Goal: Transaction & Acquisition: Purchase product/service

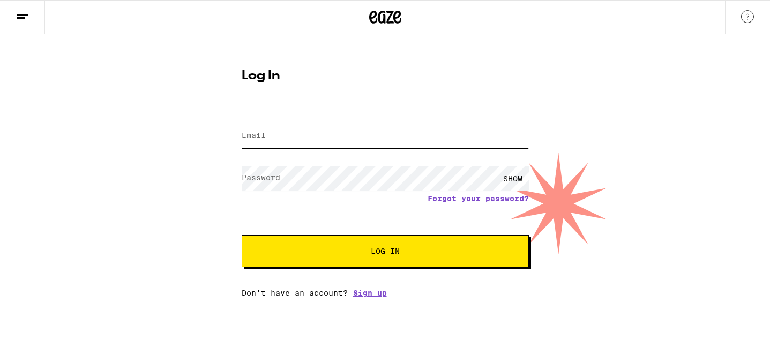
click at [306, 141] on input "Email" at bounding box center [385, 136] width 287 height 24
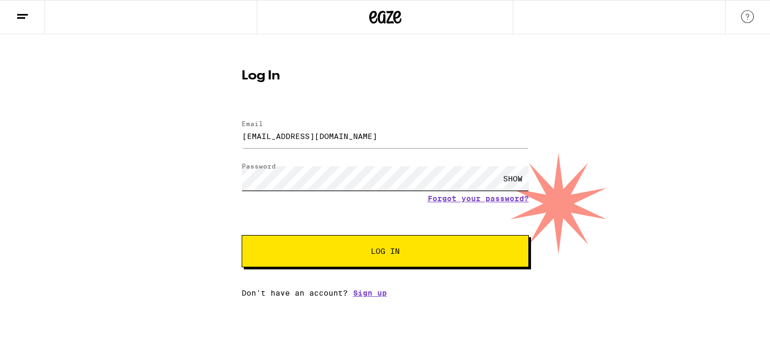
click at [242, 235] on button "Log In" at bounding box center [385, 251] width 287 height 32
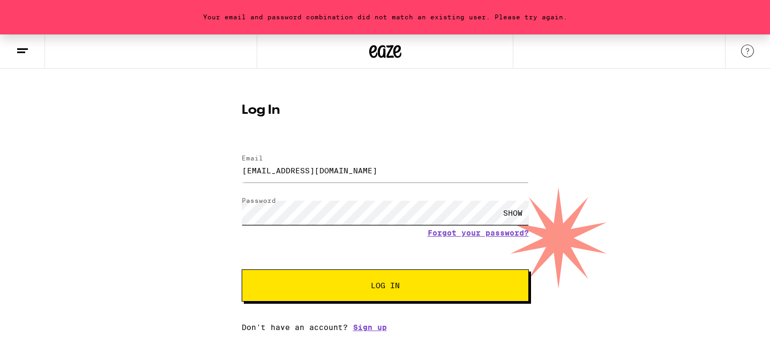
click at [242, 269] on button "Log In" at bounding box center [385, 285] width 287 height 32
drag, startPoint x: 289, startPoint y: 170, endPoint x: 214, endPoint y: 164, distance: 75.3
click at [214, 164] on div "Your email and password combination did not match an existing user. Please try …" at bounding box center [385, 182] width 770 height 297
type input "[EMAIL_ADDRESS][DOMAIN_NAME]"
click at [347, 281] on button "Log In" at bounding box center [385, 285] width 287 height 32
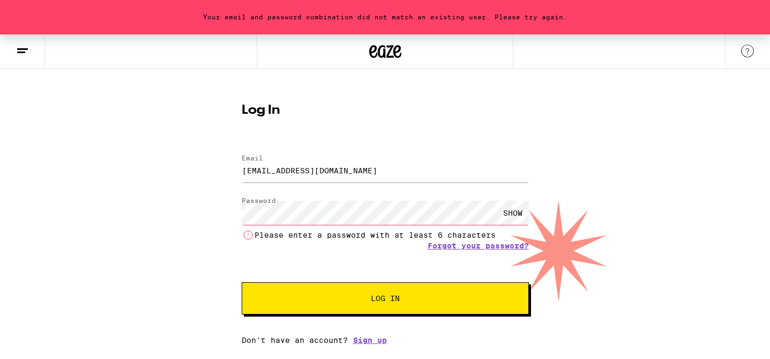
click at [242, 282] on button "Log In" at bounding box center [385, 298] width 287 height 32
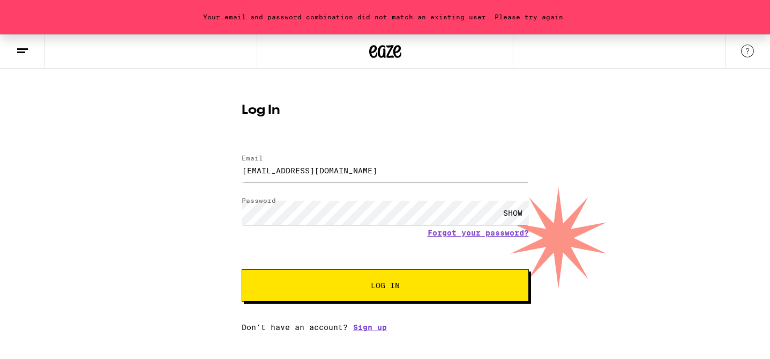
click at [24, 41] on button at bounding box center [22, 52] width 45 height 34
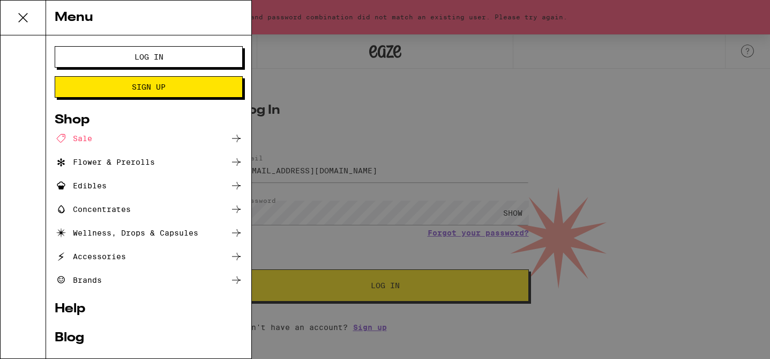
click at [86, 135] on div "Sale" at bounding box center [74, 138] width 38 height 13
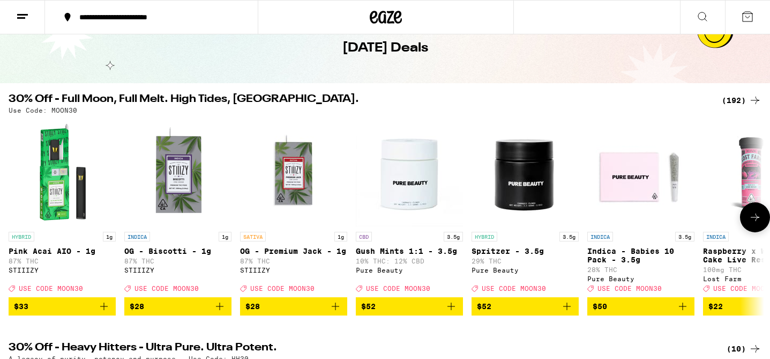
scroll to position [79, 0]
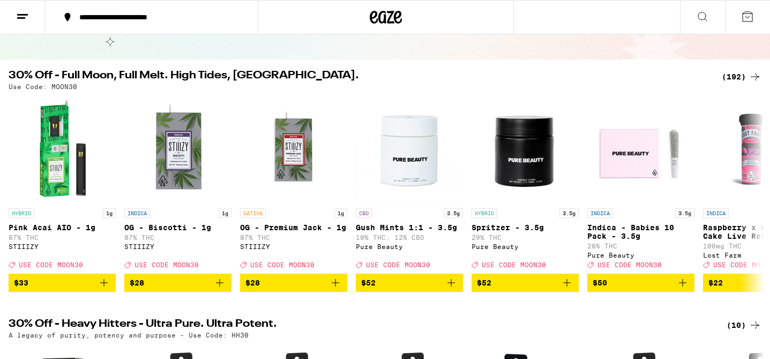
click at [736, 75] on div "(192)" at bounding box center [742, 76] width 40 height 13
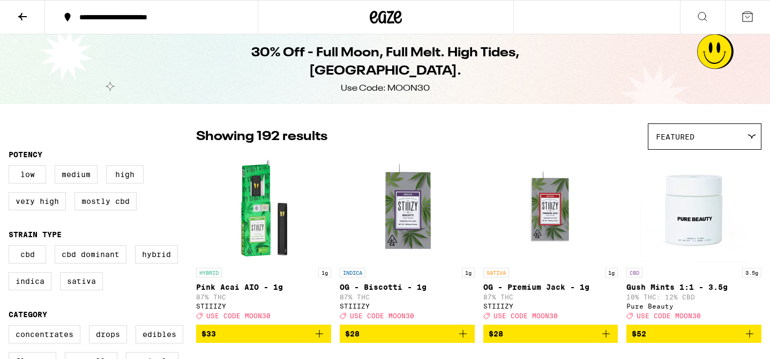
click at [194, 16] on div "**********" at bounding box center [158, 17] width 168 height 8
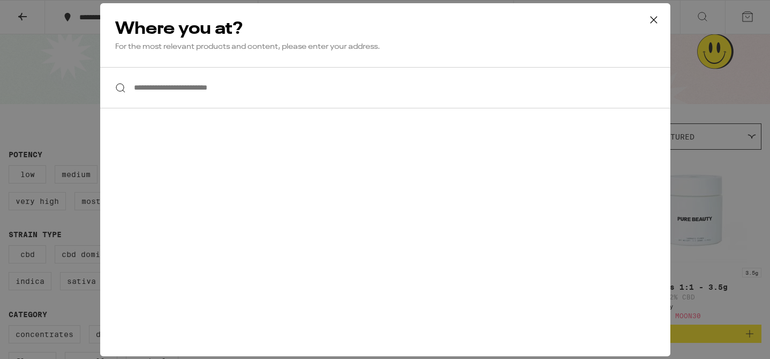
click at [246, 89] on input "**********" at bounding box center [385, 87] width 570 height 41
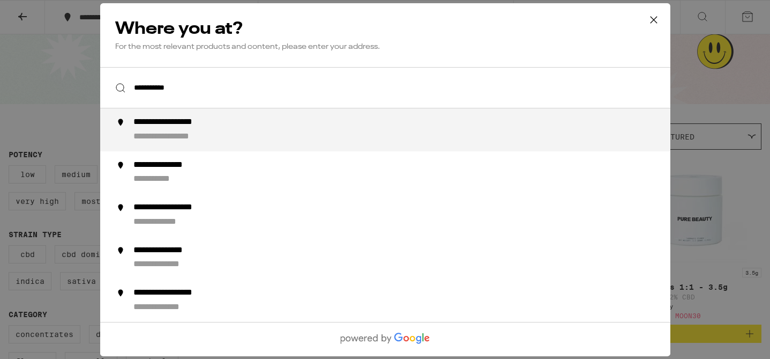
click at [208, 141] on div "**********" at bounding box center [180, 136] width 94 height 11
type input "**********"
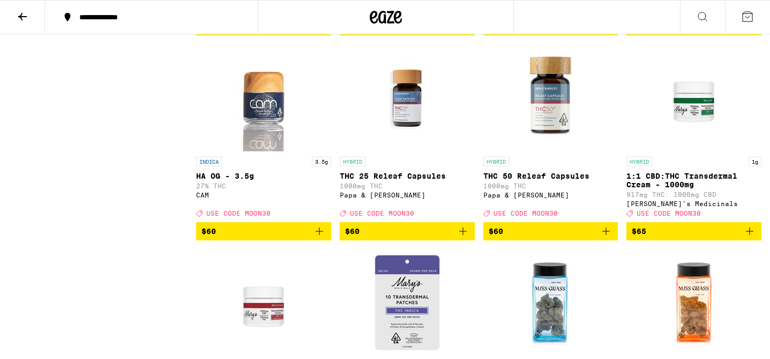
scroll to position [10655, 0]
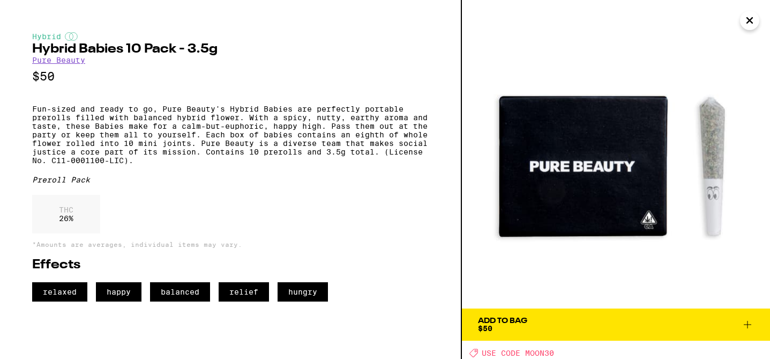
click at [510, 320] on div "Add To Bag" at bounding box center [502, 321] width 49 height 8
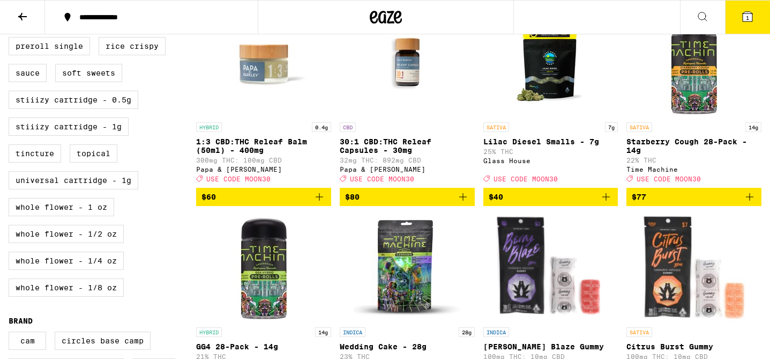
scroll to position [554, 0]
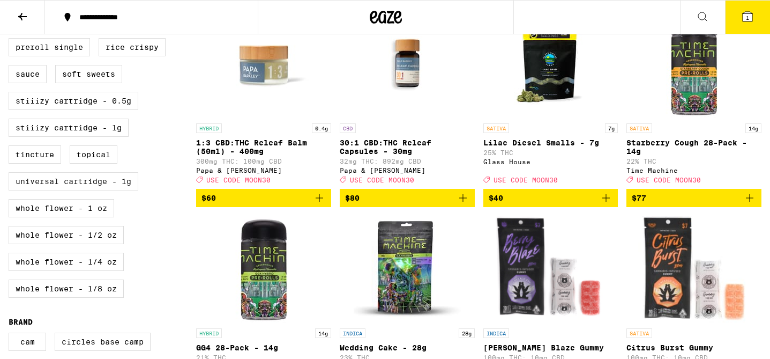
click at [47, 190] on label "Universal Cartridge - 1g" at bounding box center [74, 181] width 130 height 18
checkbox input "true"
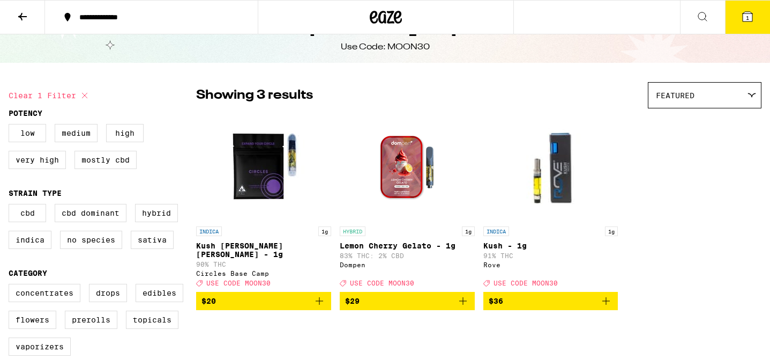
scroll to position [42, 0]
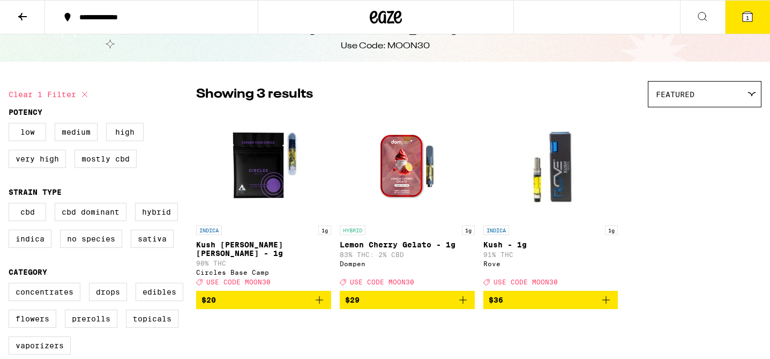
click at [404, 299] on span "$29" at bounding box center [407, 299] width 124 height 13
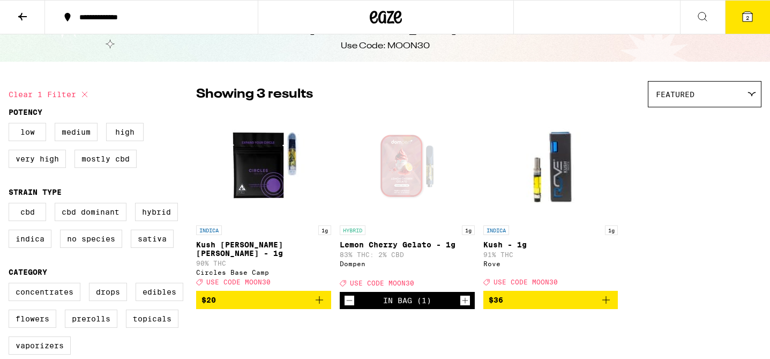
click at [750, 16] on icon at bounding box center [748, 17] width 10 height 10
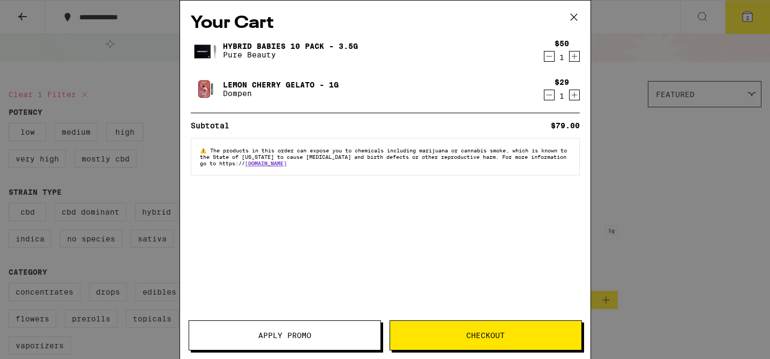
click at [482, 333] on span "Checkout" at bounding box center [485, 335] width 39 height 8
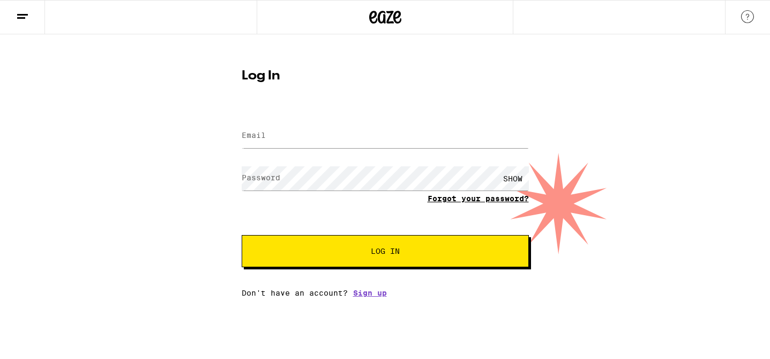
click at [485, 196] on link "Forgot your password?" at bounding box center [478, 198] width 101 height 9
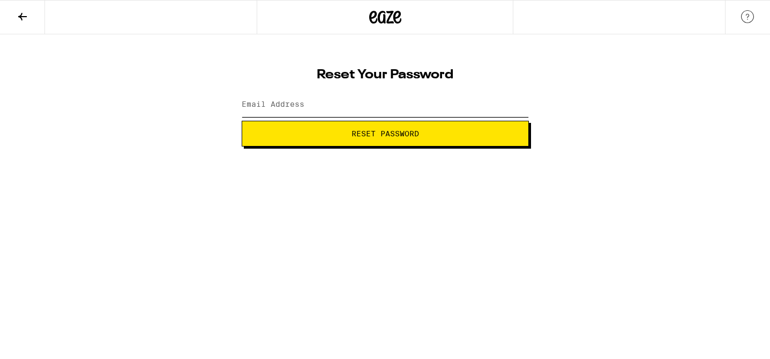
click at [367, 112] on input "Email Address" at bounding box center [385, 105] width 287 height 24
type input "[EMAIL_ADDRESS][DOMAIN_NAME]"
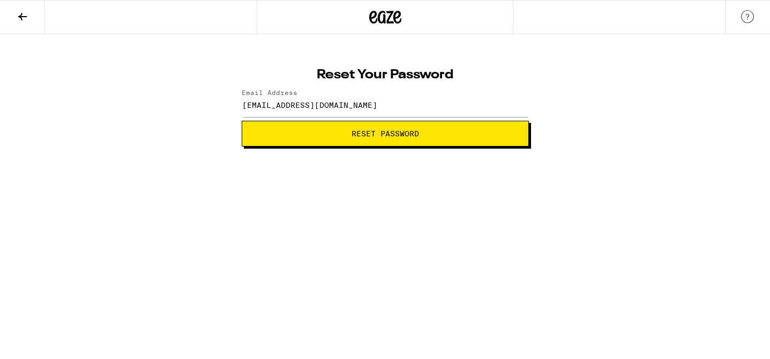
click at [335, 135] on span "Reset Password" at bounding box center [385, 134] width 269 height 8
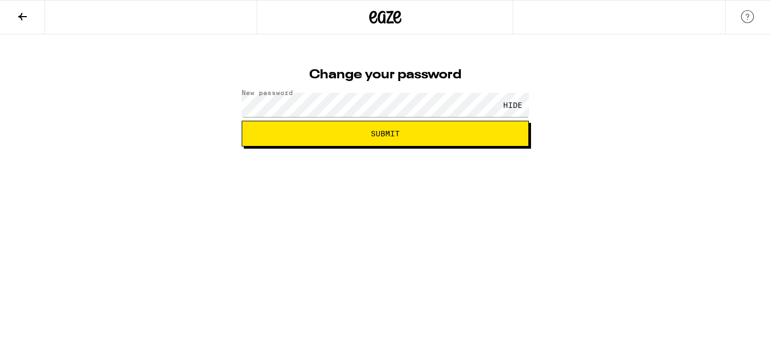
click at [423, 133] on span "Submit" at bounding box center [385, 134] width 269 height 8
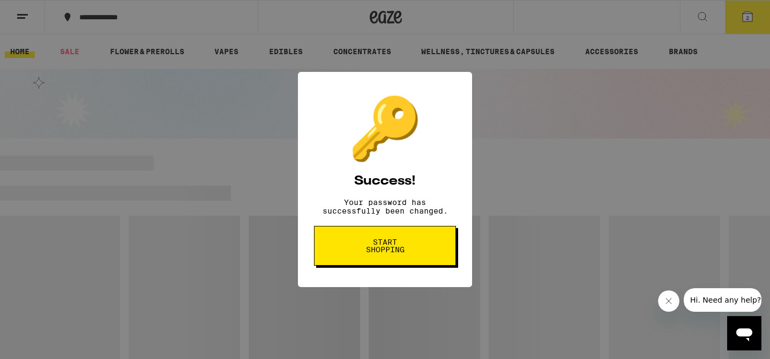
click at [395, 252] on span "Start shopping" at bounding box center [385, 245] width 55 height 15
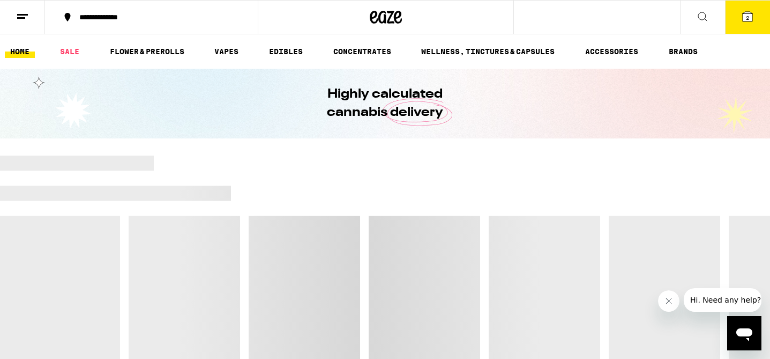
click at [736, 17] on button "2" at bounding box center [747, 17] width 45 height 33
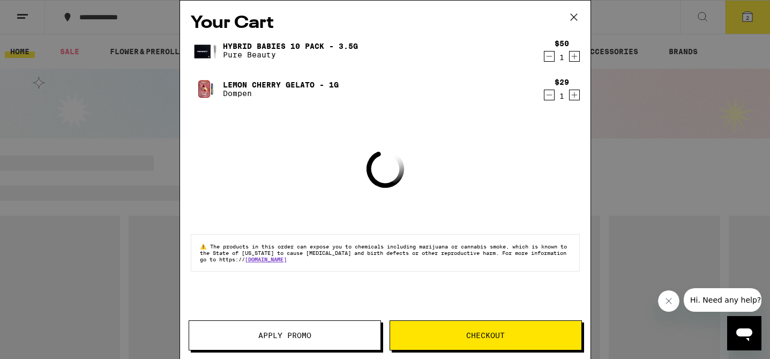
click at [541, 340] on button "Checkout" at bounding box center [486, 335] width 192 height 30
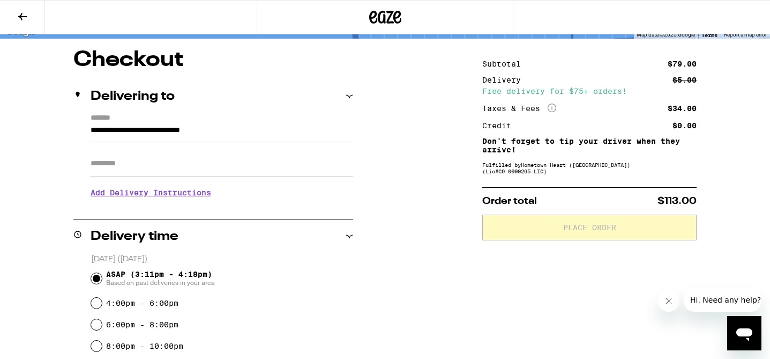
scroll to position [110, 0]
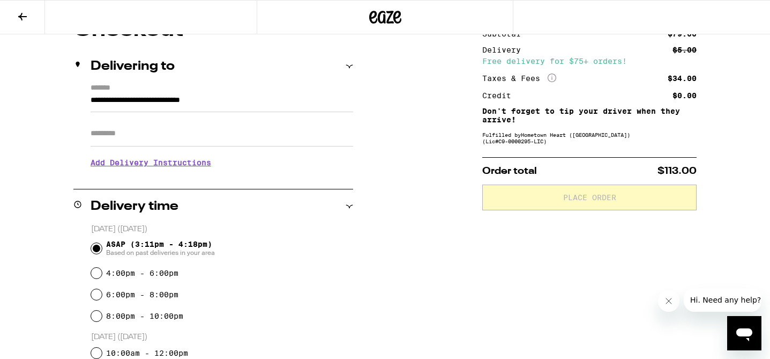
click at [214, 140] on input "Apt/Suite" at bounding box center [222, 134] width 263 height 26
type input "*"
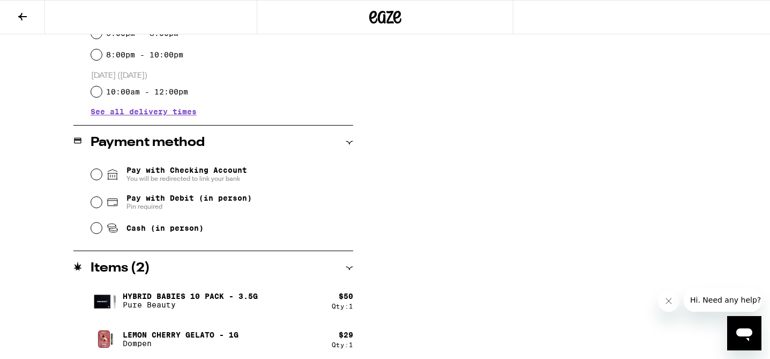
scroll to position [0, 0]
